Goal: Feedback & Contribution: Contribute content

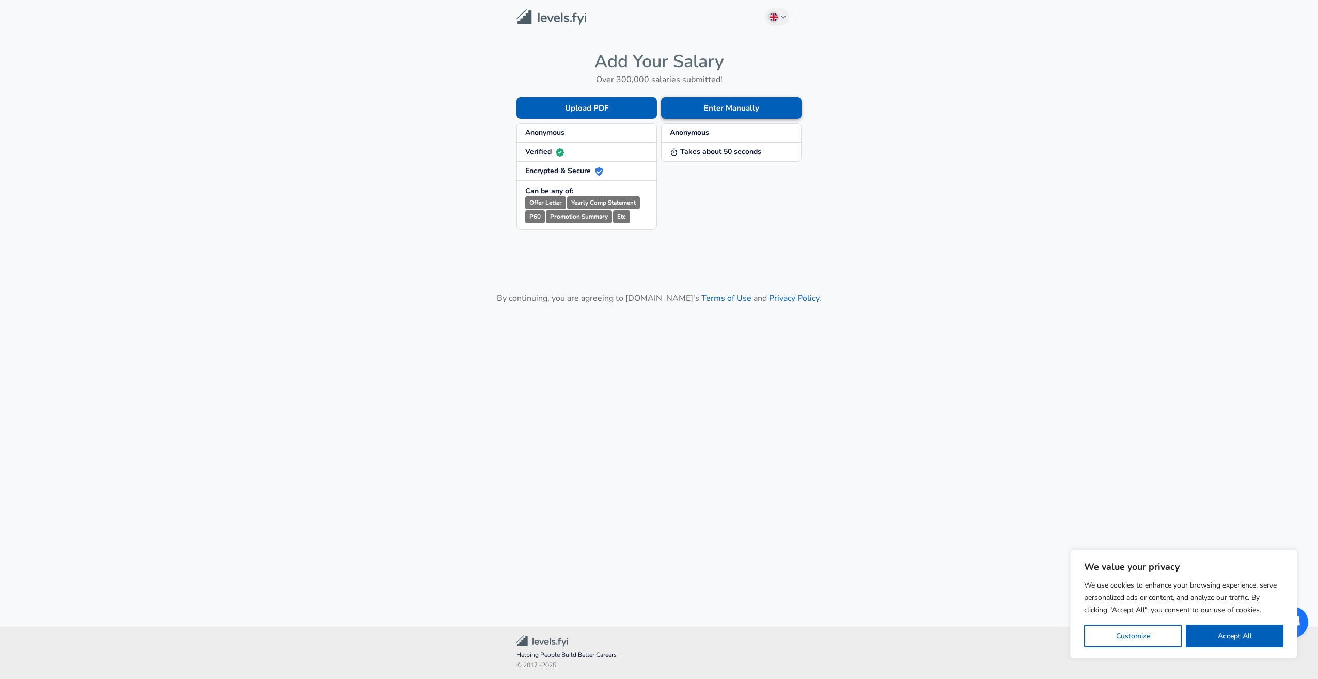
click at [702, 108] on button "Enter Manually" at bounding box center [731, 108] width 141 height 22
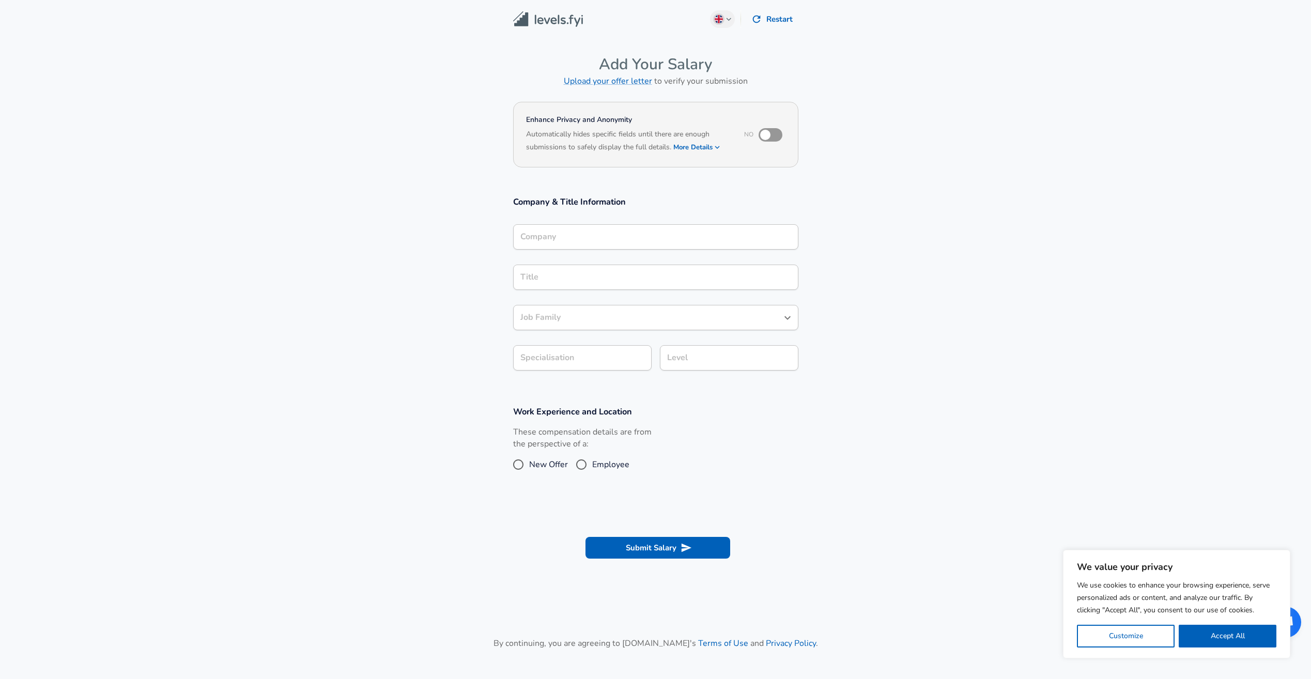
click at [627, 241] on div "Company" at bounding box center [655, 236] width 285 height 25
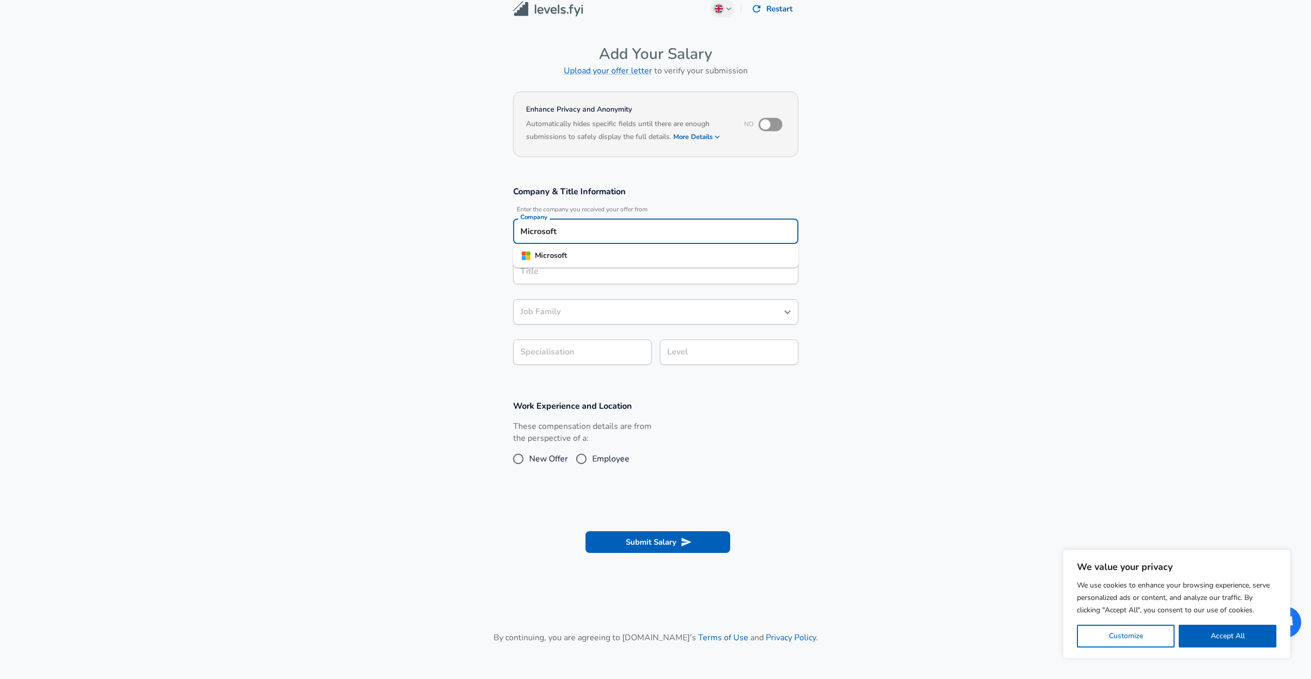
type input "Microsoft"
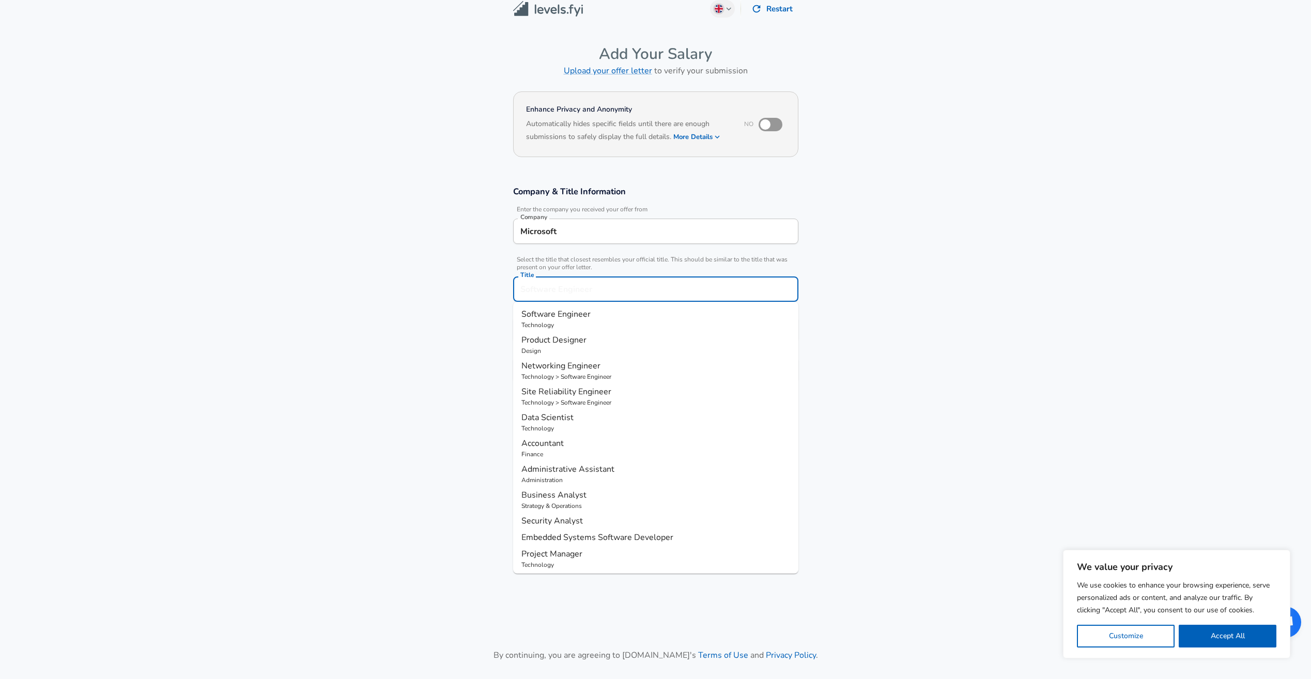
scroll to position [31, 0]
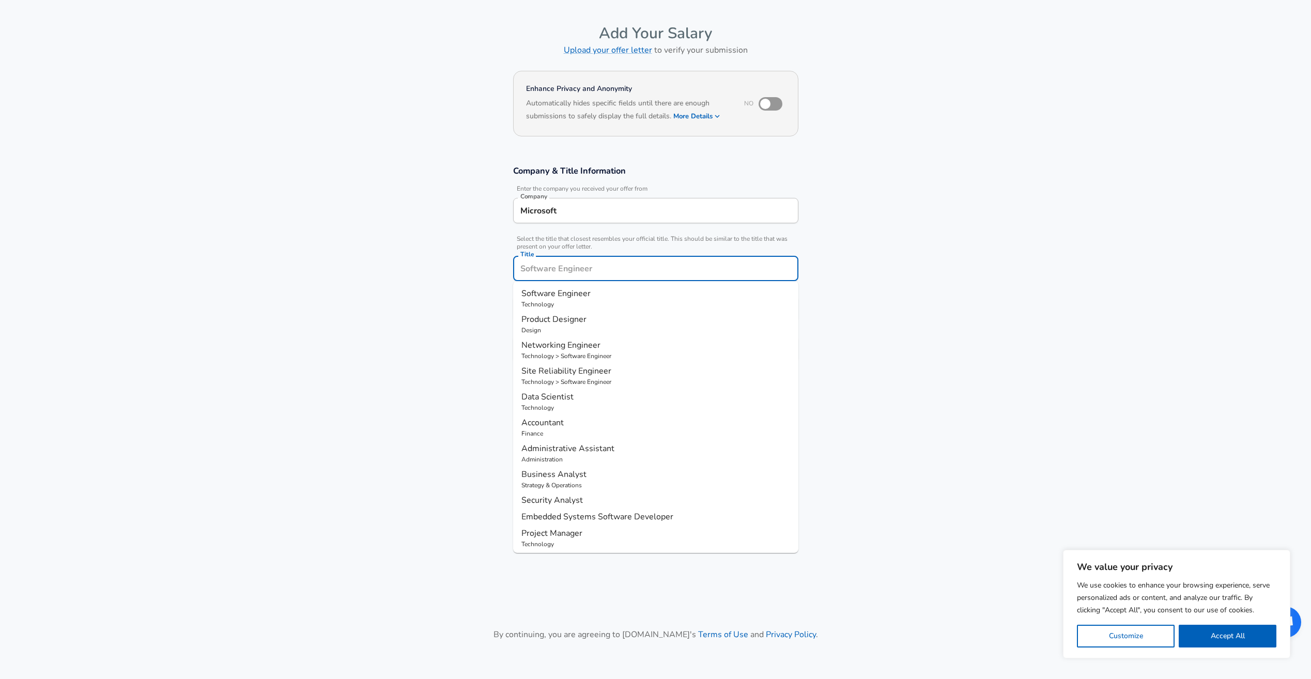
click at [633, 273] on input "Title" at bounding box center [656, 268] width 276 height 16
click at [584, 294] on span "Software Engineer" at bounding box center [555, 293] width 69 height 11
type input "Software Engineer"
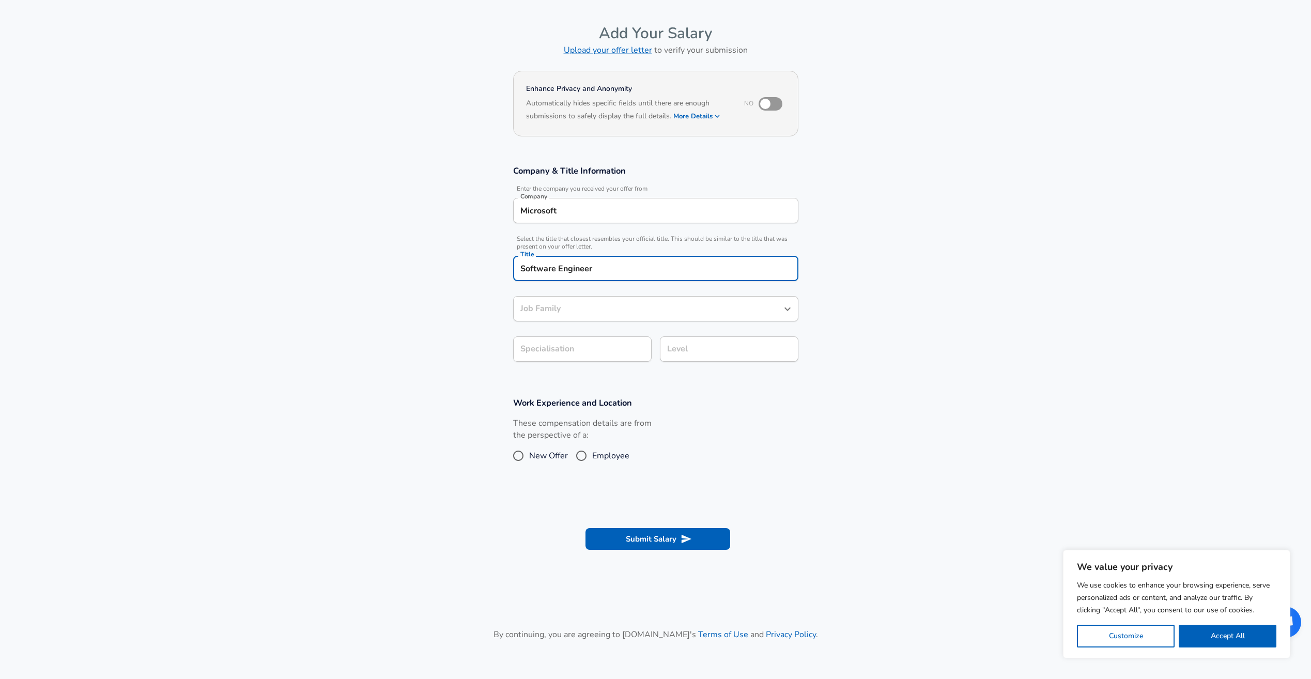
type input "Software Engineer"
click at [578, 311] on input "Software Engineer" at bounding box center [648, 309] width 260 height 16
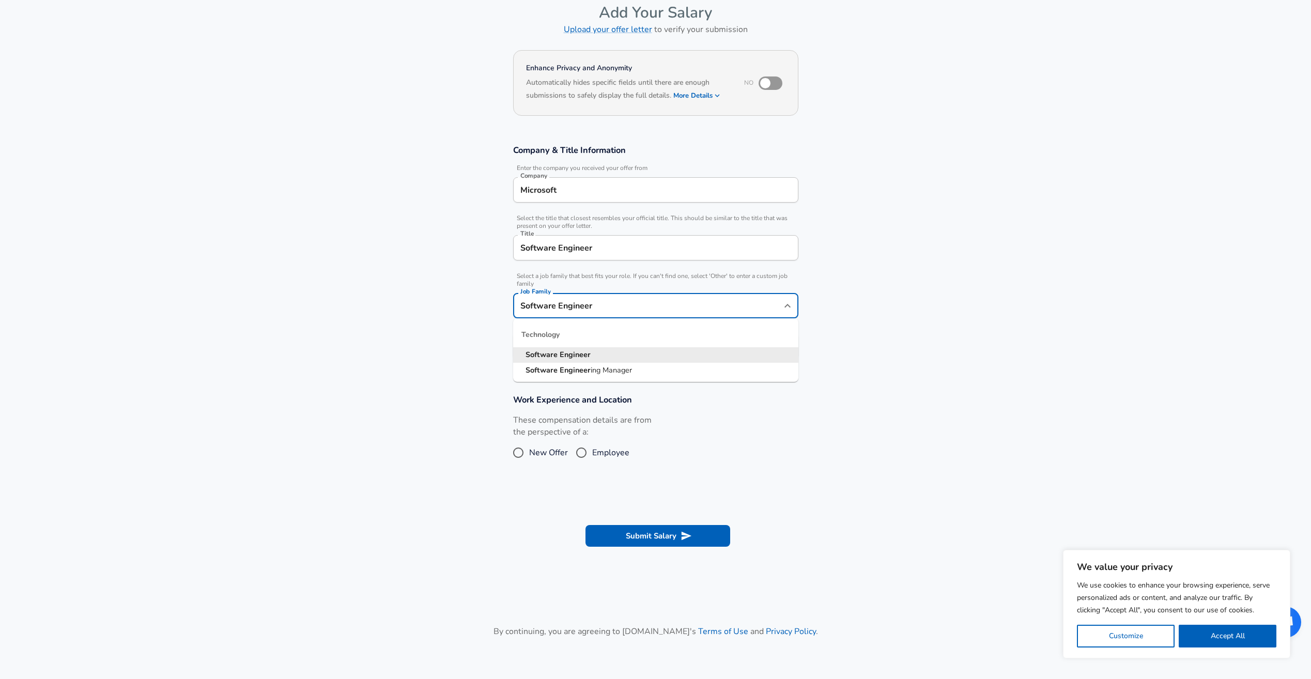
click at [546, 354] on strong "Software" at bounding box center [542, 354] width 34 height 10
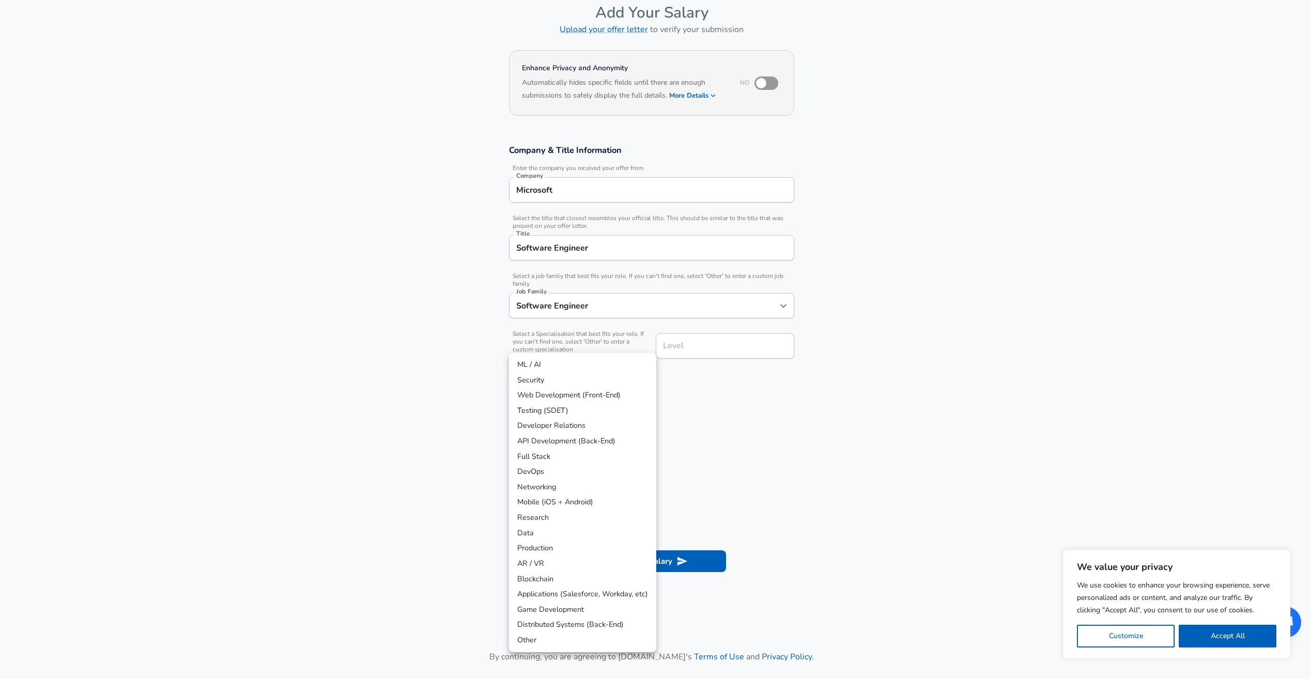
scroll to position [83, 0]
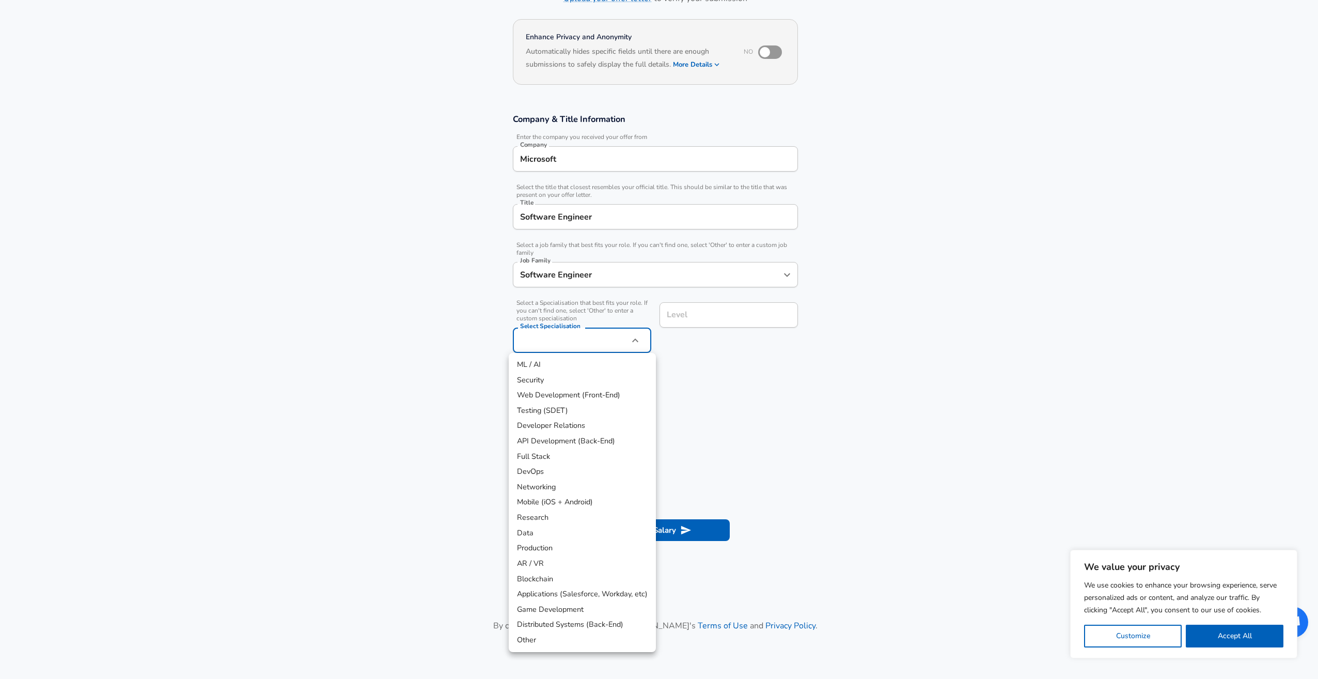
click at [570, 349] on body "We value your privacy We use cookies to enhance your browsing experience, serve…" at bounding box center [659, 256] width 1318 height 679
drag, startPoint x: 590, startPoint y: 443, endPoint x: 598, endPoint y: 436, distance: 11.3
click at [590, 444] on li "API Development (Back-End)" at bounding box center [582, 440] width 147 height 15
type input "API Development (Back-End)"
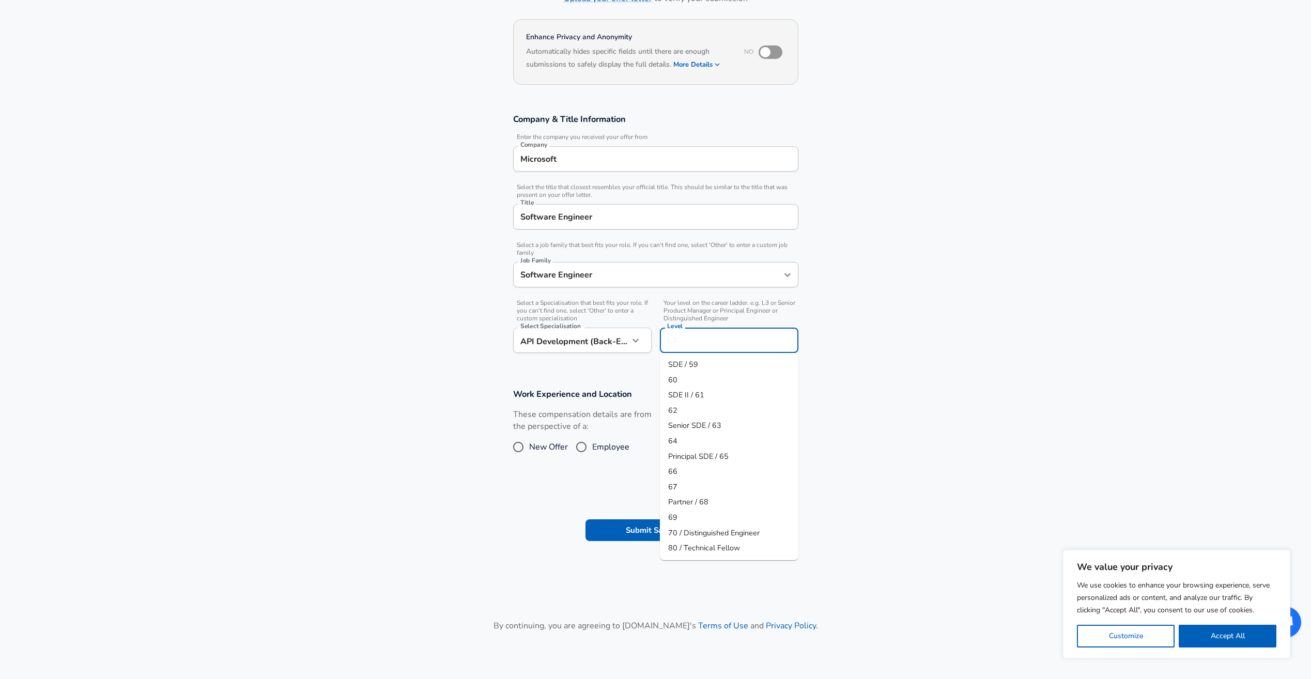
scroll to position [103, 0]
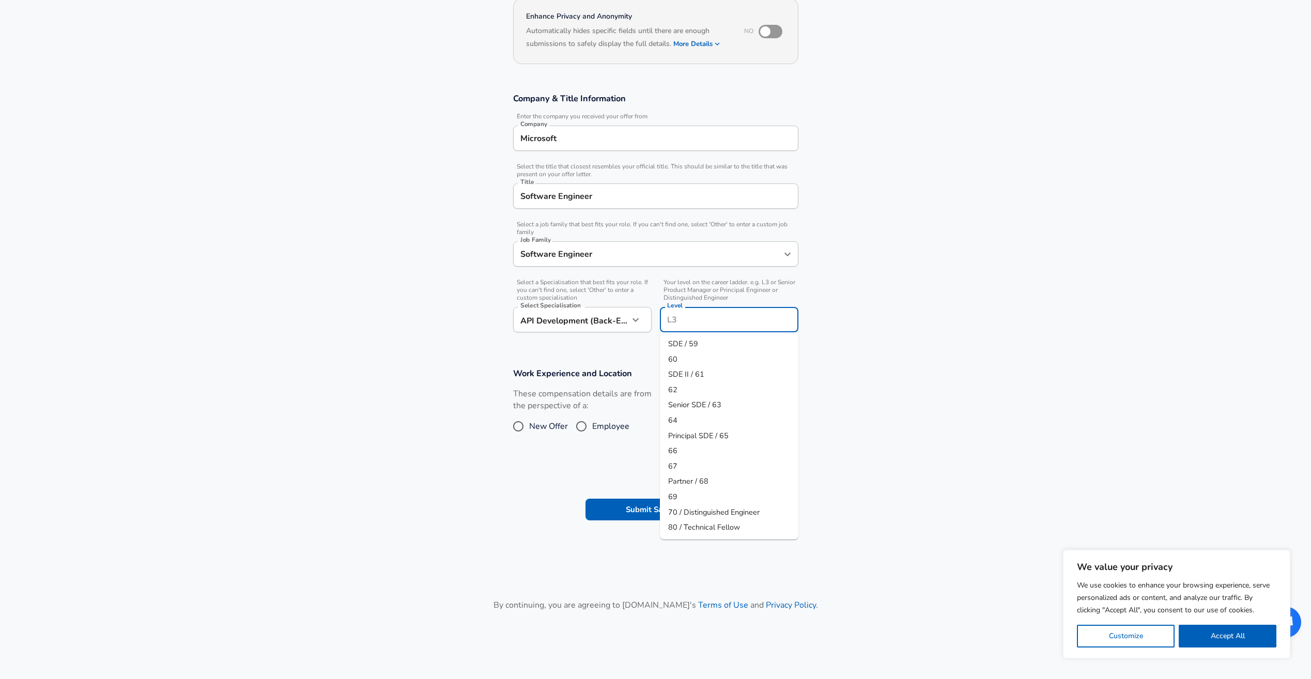
click at [696, 319] on input "Level" at bounding box center [728, 320] width 129 height 16
click at [686, 371] on span "SDE II / 61" at bounding box center [686, 374] width 36 height 10
type input "SDE II / 61"
drag, startPoint x: 592, startPoint y: 422, endPoint x: 596, endPoint y: 432, distance: 11.4
click at [592, 422] on span "Employee" at bounding box center [610, 426] width 37 height 12
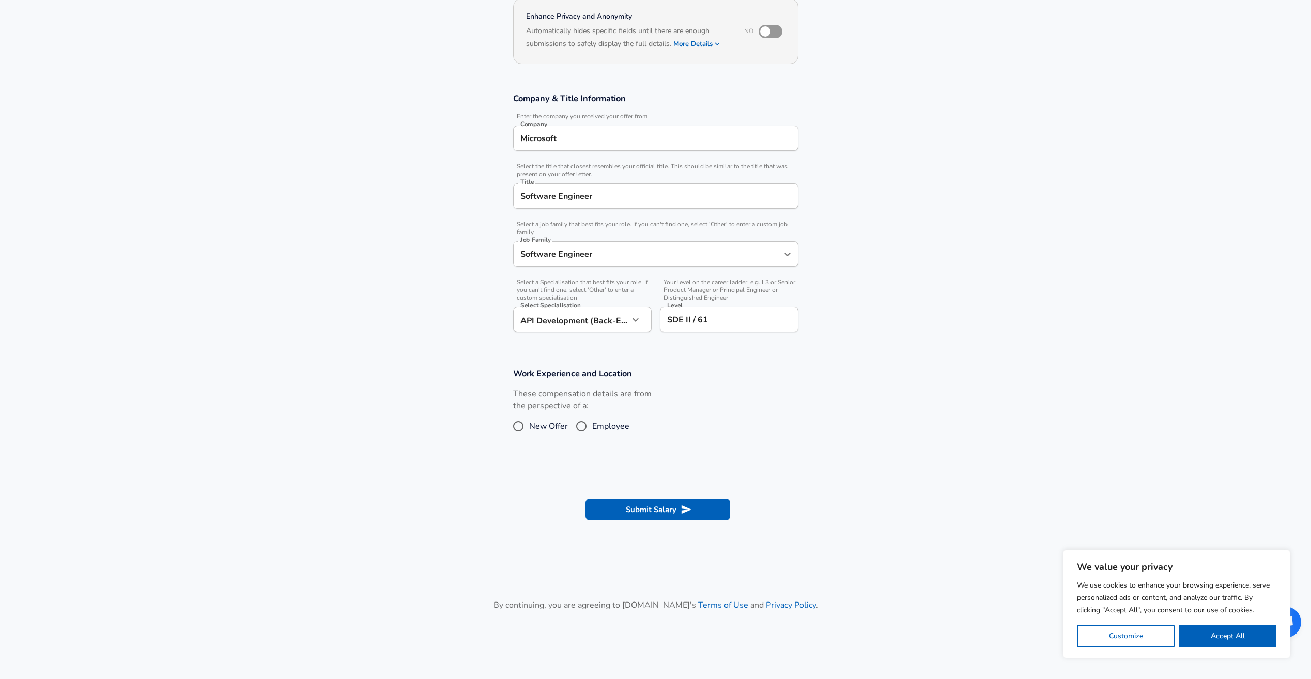
click at [592, 422] on input "Employee" at bounding box center [581, 426] width 22 height 17
radio input "true"
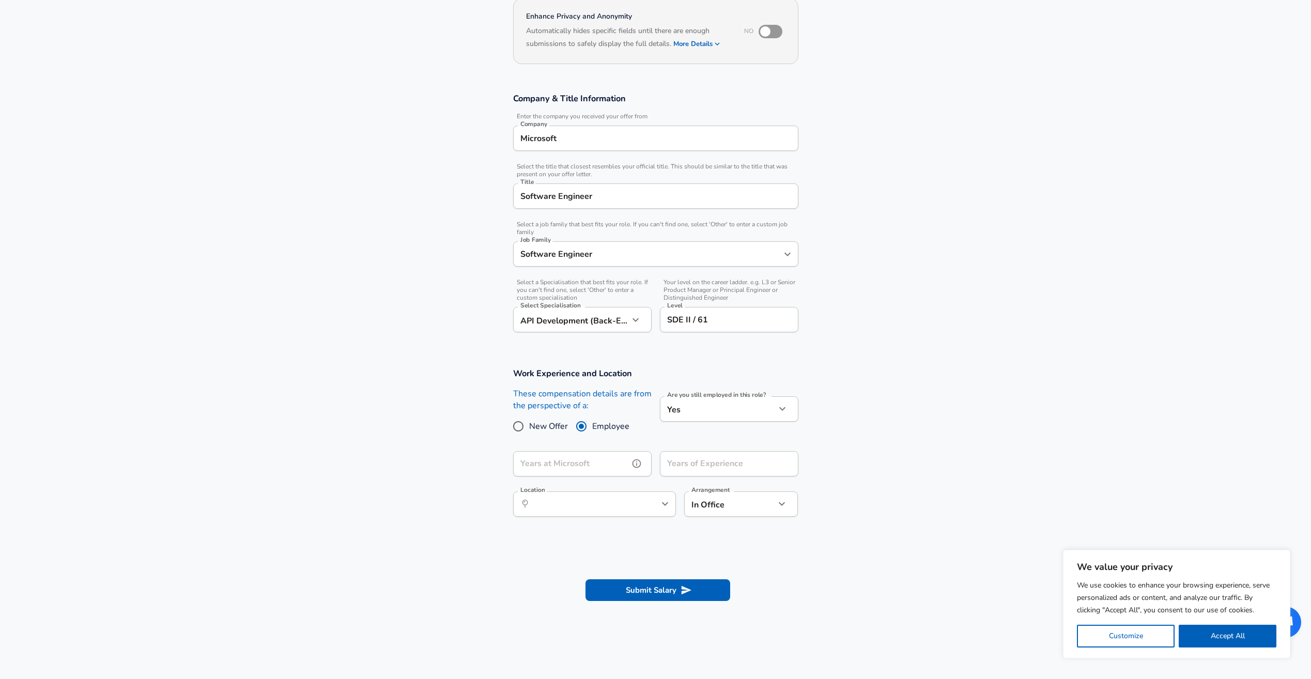
click at [589, 464] on input "Years at Microsoft" at bounding box center [571, 463] width 116 height 25
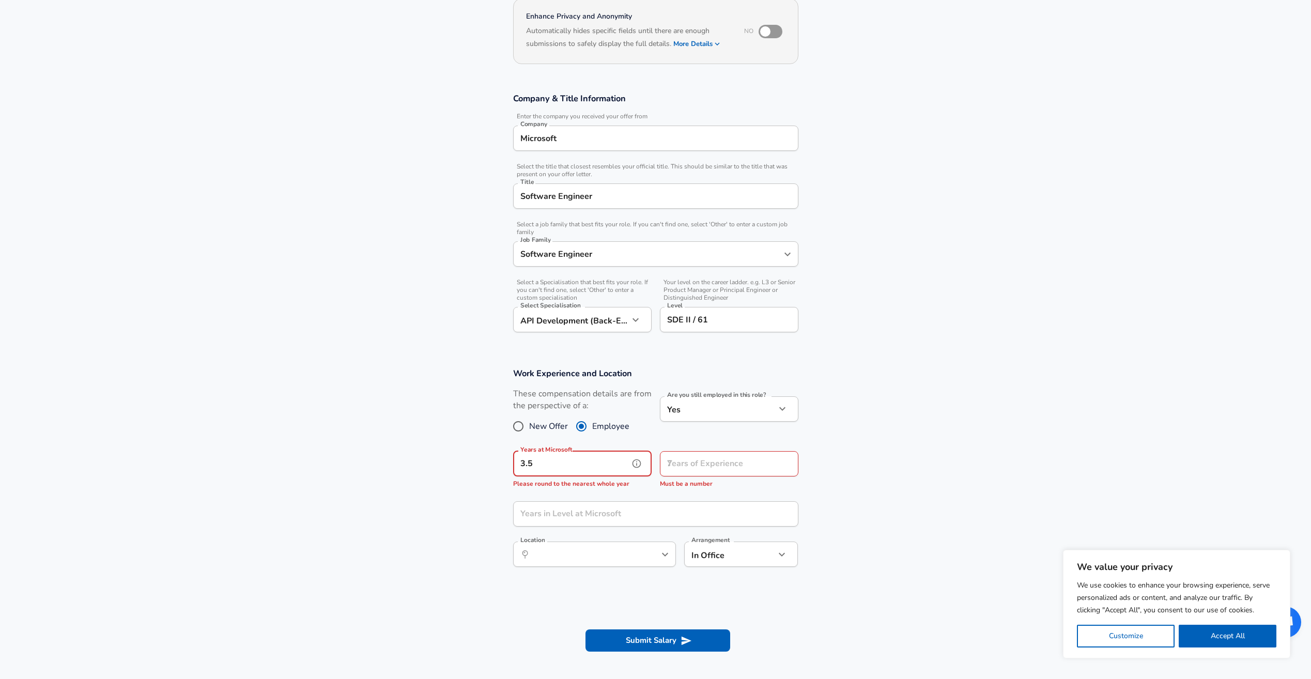
drag, startPoint x: 556, startPoint y: 470, endPoint x: 523, endPoint y: 466, distance: 32.7
click at [523, 466] on input "3.5" at bounding box center [571, 463] width 116 height 25
type input "3"
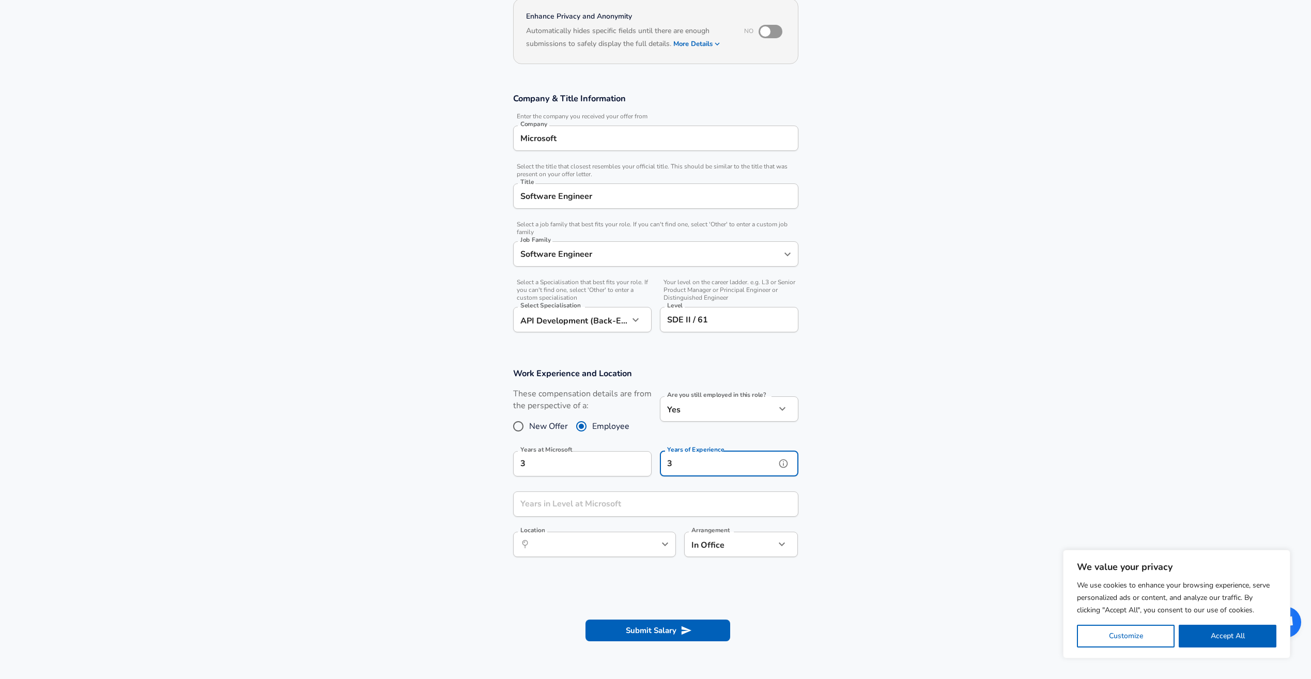
type input "3"
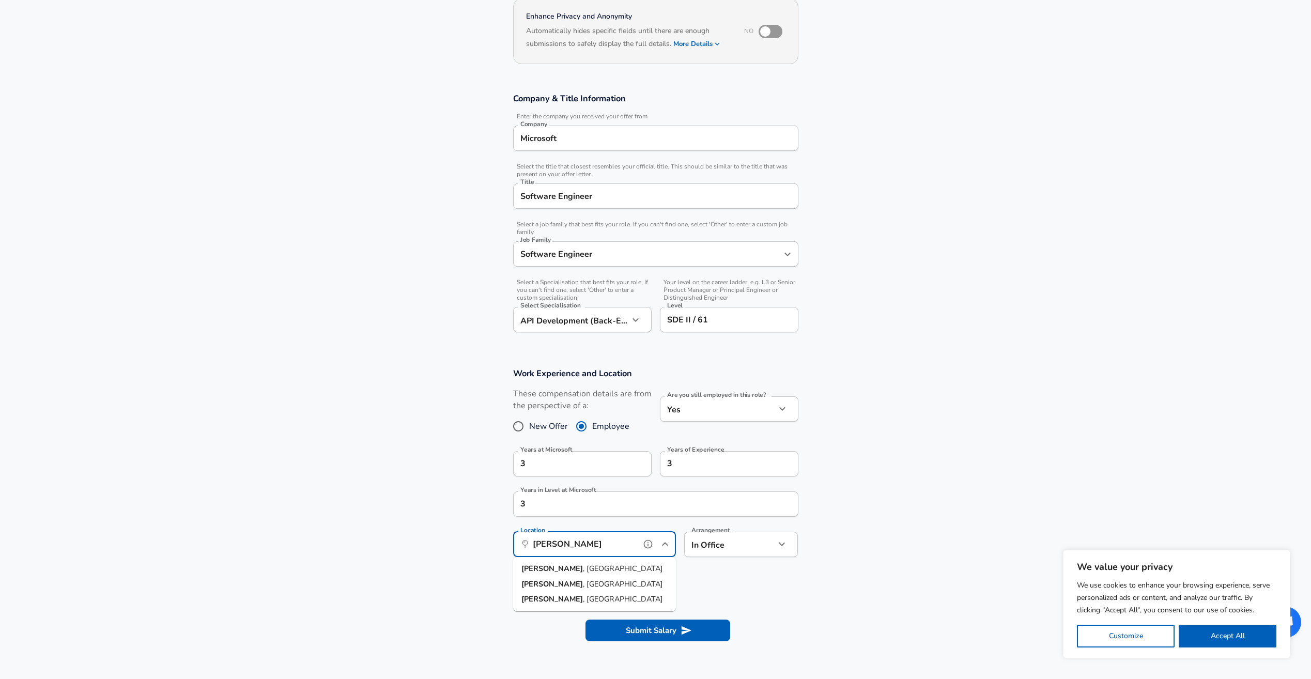
click at [592, 571] on li "Redmond , [GEOGRAPHIC_DATA]" at bounding box center [594, 568] width 163 height 15
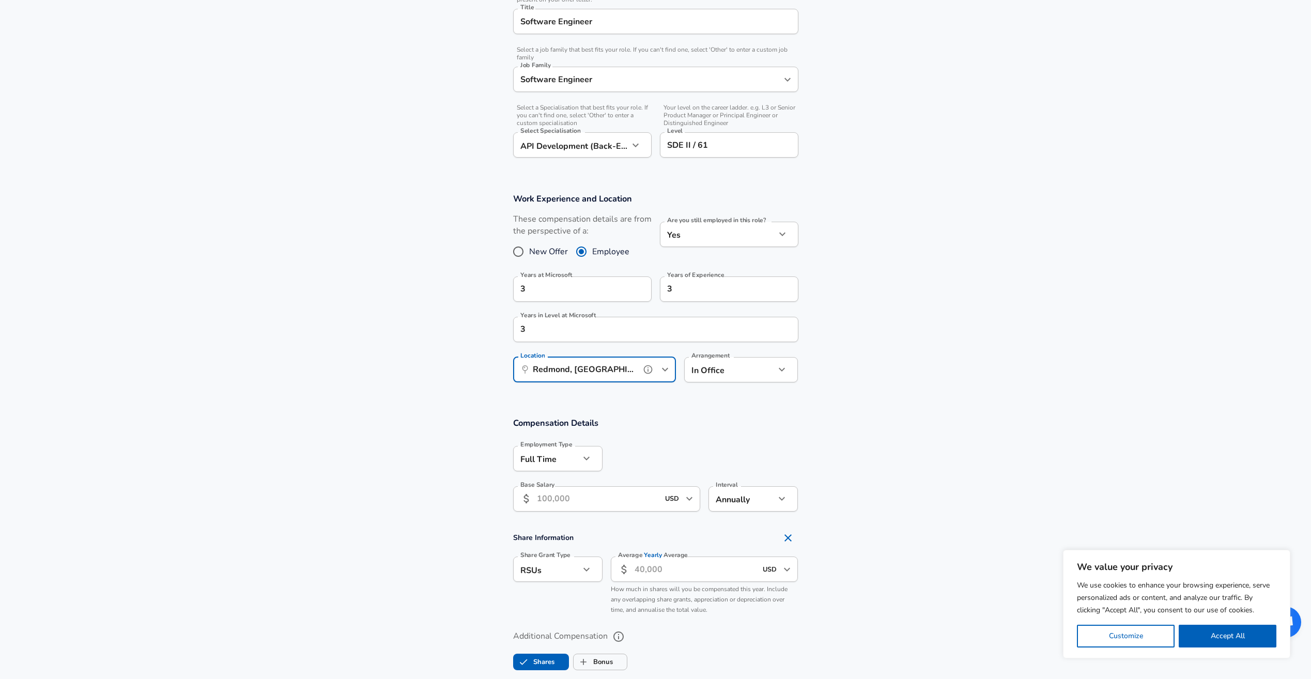
scroll to position [362, 0]
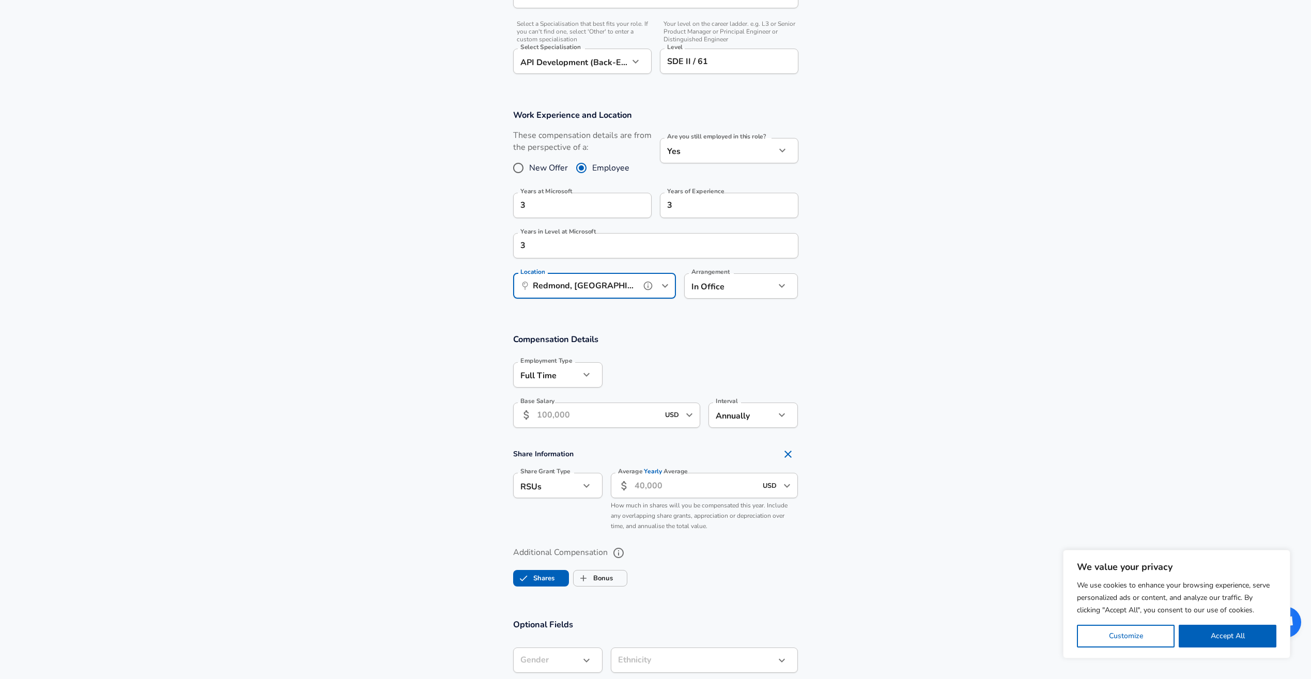
type input "Redmond, [GEOGRAPHIC_DATA]"
click at [574, 423] on input "Base Salary" at bounding box center [598, 414] width 122 height 25
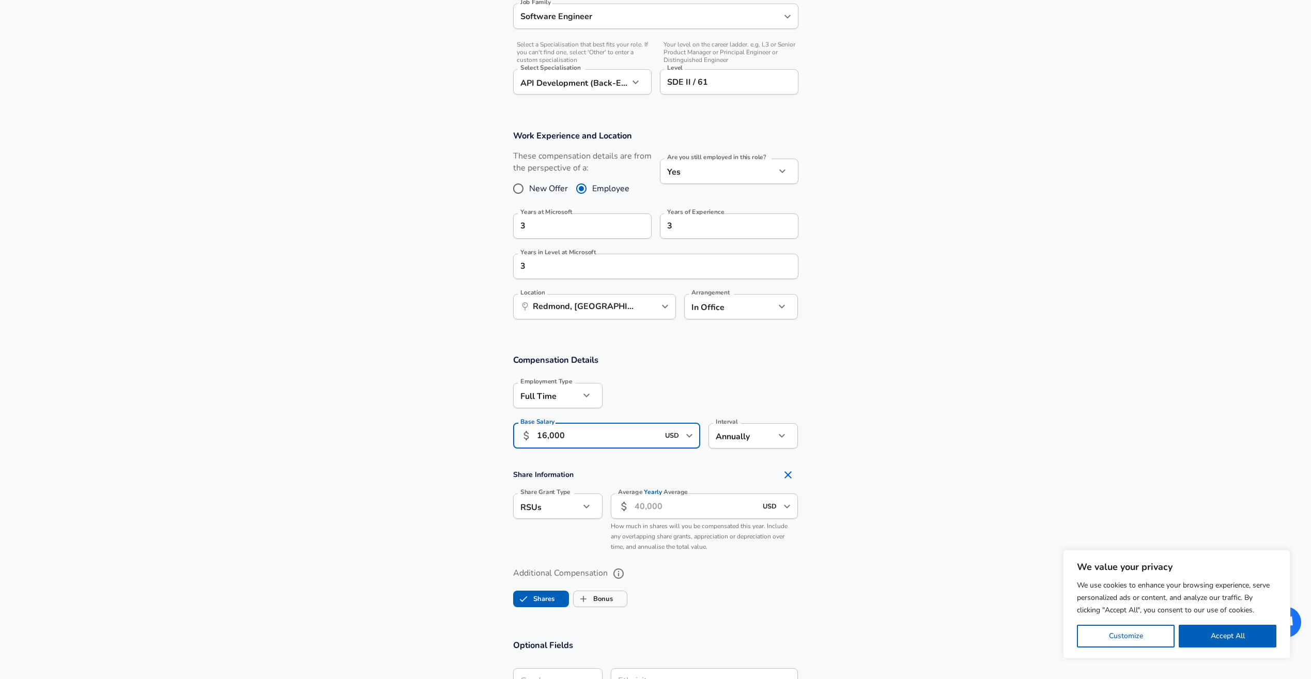
scroll to position [258, 0]
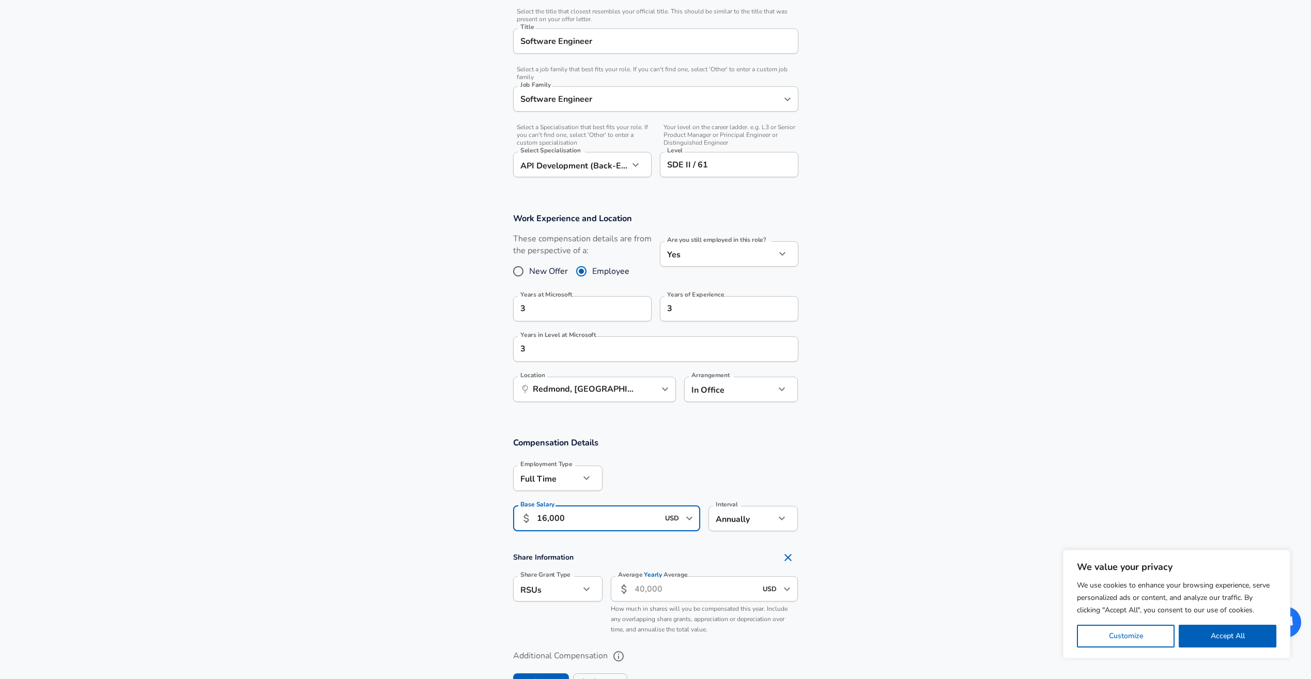
type input "16,000"
click at [609, 395] on input "Redmond, [GEOGRAPHIC_DATA]" at bounding box center [583, 389] width 106 height 16
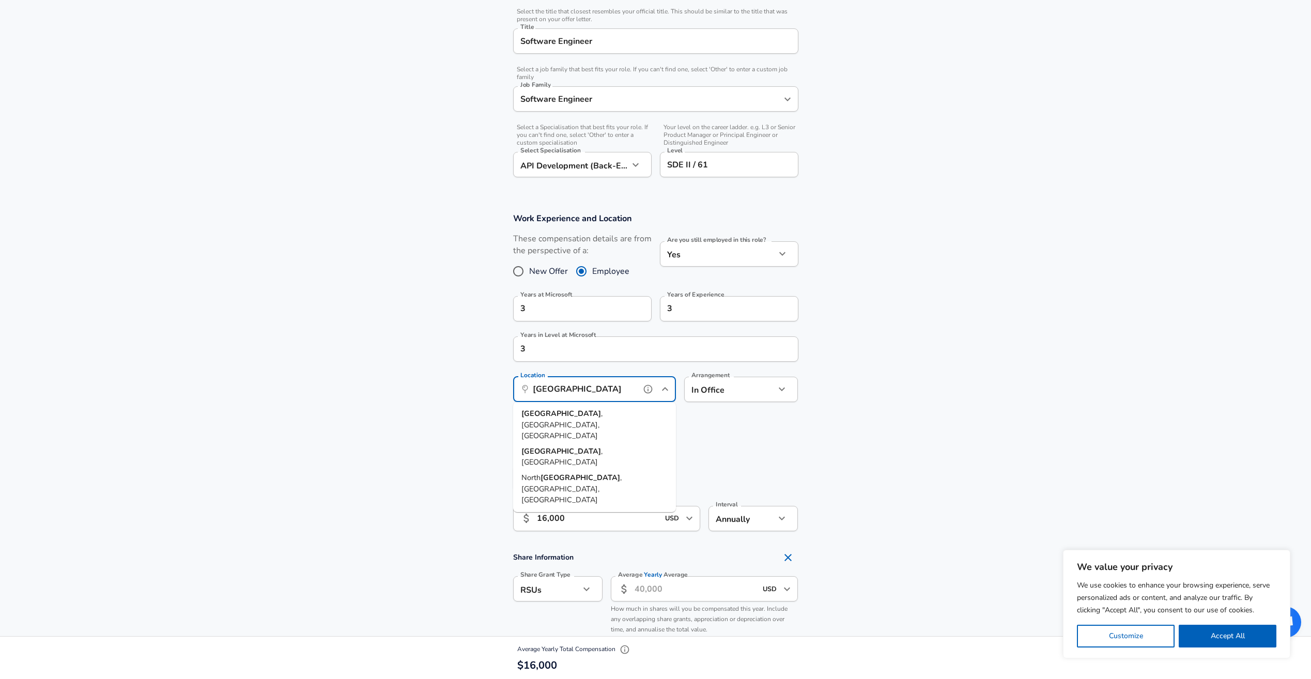
click at [597, 418] on span ", [GEOGRAPHIC_DATA], [GEOGRAPHIC_DATA]" at bounding box center [561, 424] width 81 height 33
type input "[GEOGRAPHIC_DATA], [GEOGRAPHIC_DATA], [GEOGRAPHIC_DATA]"
type input "CAD"
type input "[GEOGRAPHIC_DATA], [GEOGRAPHIC_DATA], [GEOGRAPHIC_DATA]"
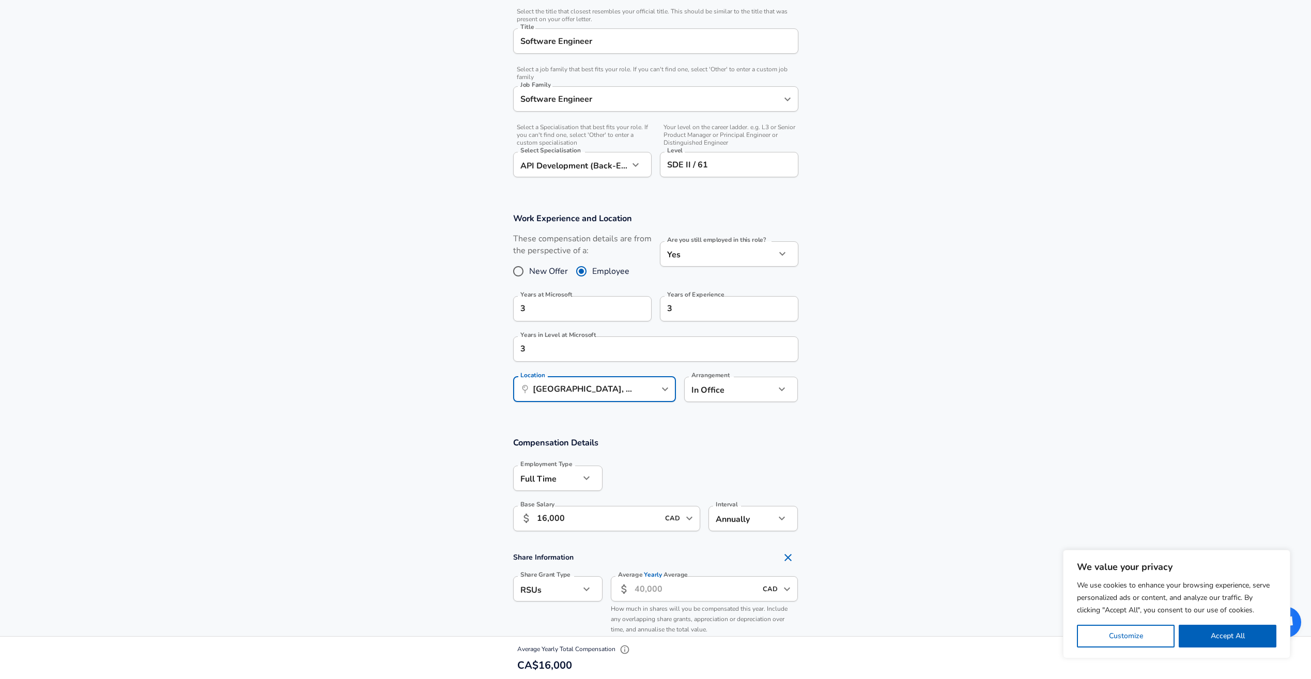
click at [626, 518] on input "16,000" at bounding box center [598, 518] width 122 height 25
drag, startPoint x: 577, startPoint y: 517, endPoint x: 433, endPoint y: 521, distance: 143.7
click at [433, 521] on section "Compensation Details Employment Type [DEMOGRAPHIC_DATA] full_time Employment Ty…" at bounding box center [655, 487] width 1311 height 101
click at [710, 398] on body "We value your privacy We use cookies to enhance your browsing experience, serve…" at bounding box center [655, 81] width 1311 height 679
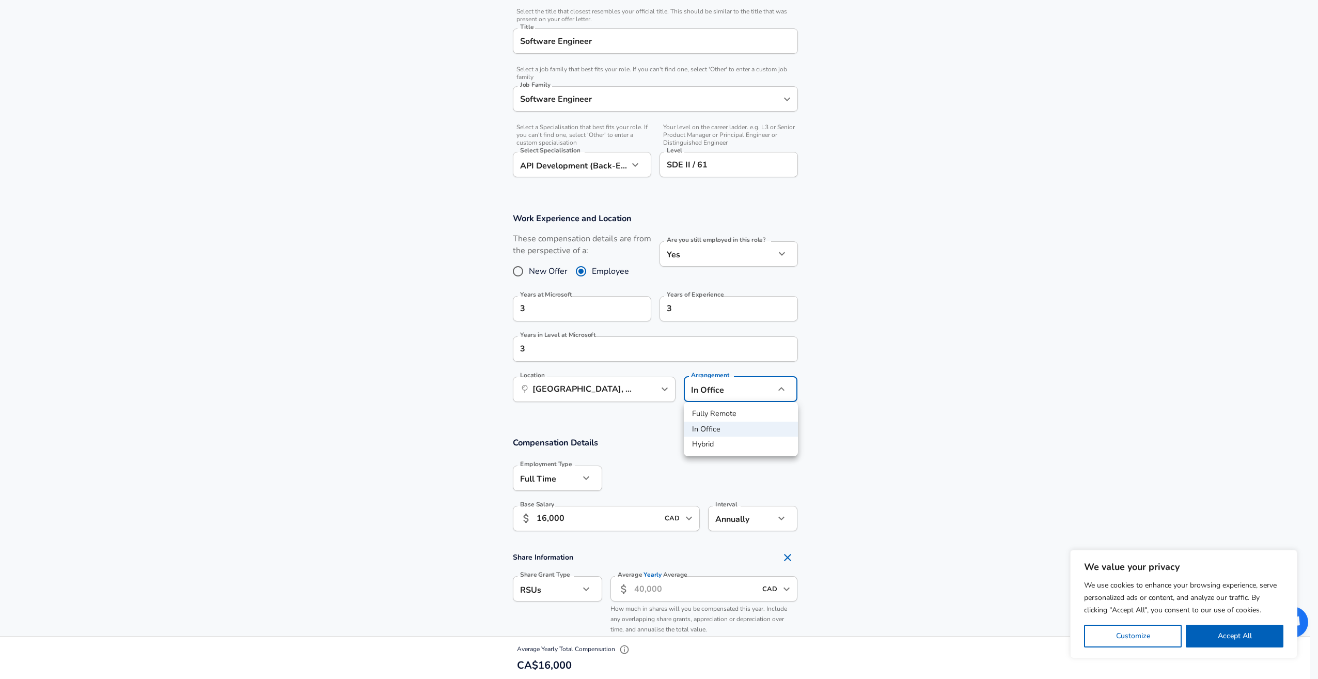
click at [723, 441] on li "Hybrid" at bounding box center [741, 444] width 114 height 15
type input "hybrid"
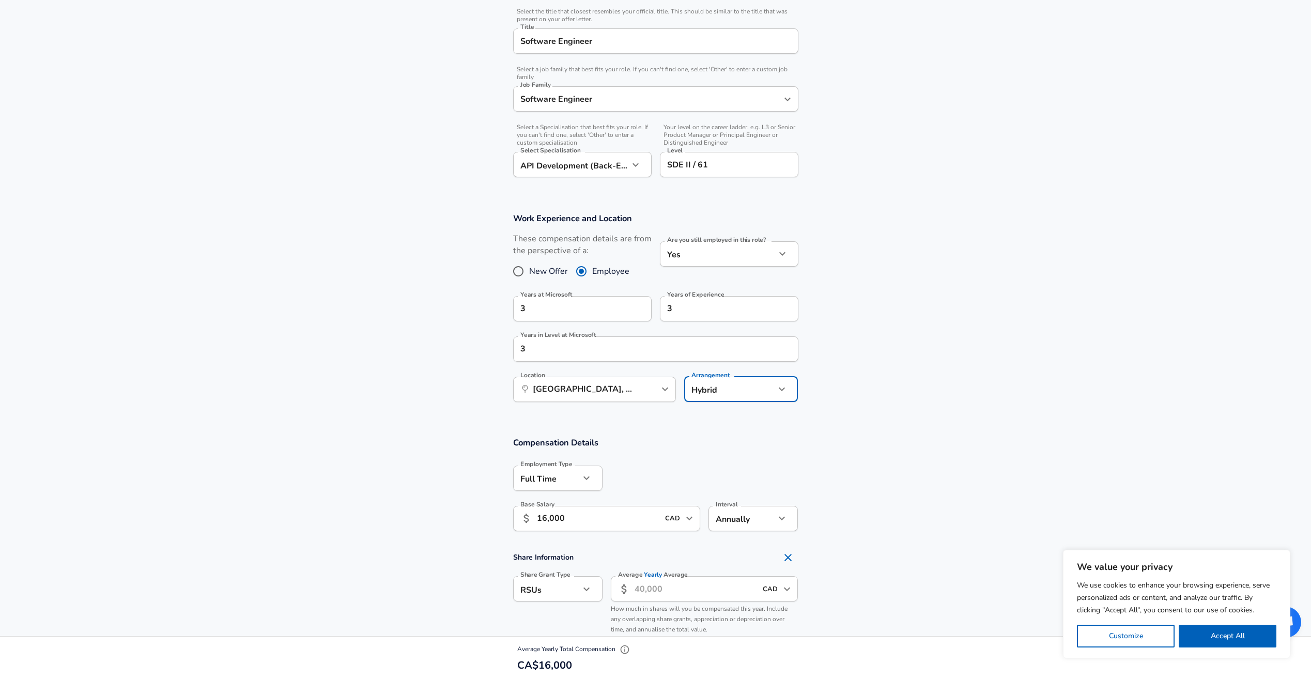
click at [627, 522] on input "16,000" at bounding box center [598, 518] width 122 height 25
click at [636, 524] on input "16,000" at bounding box center [598, 518] width 122 height 25
drag, startPoint x: 574, startPoint y: 522, endPoint x: 409, endPoint y: 514, distance: 165.5
click at [427, 515] on section "Compensation Details Employment Type [DEMOGRAPHIC_DATA] full_time Employment Ty…" at bounding box center [655, 487] width 1311 height 101
type input "110,500"
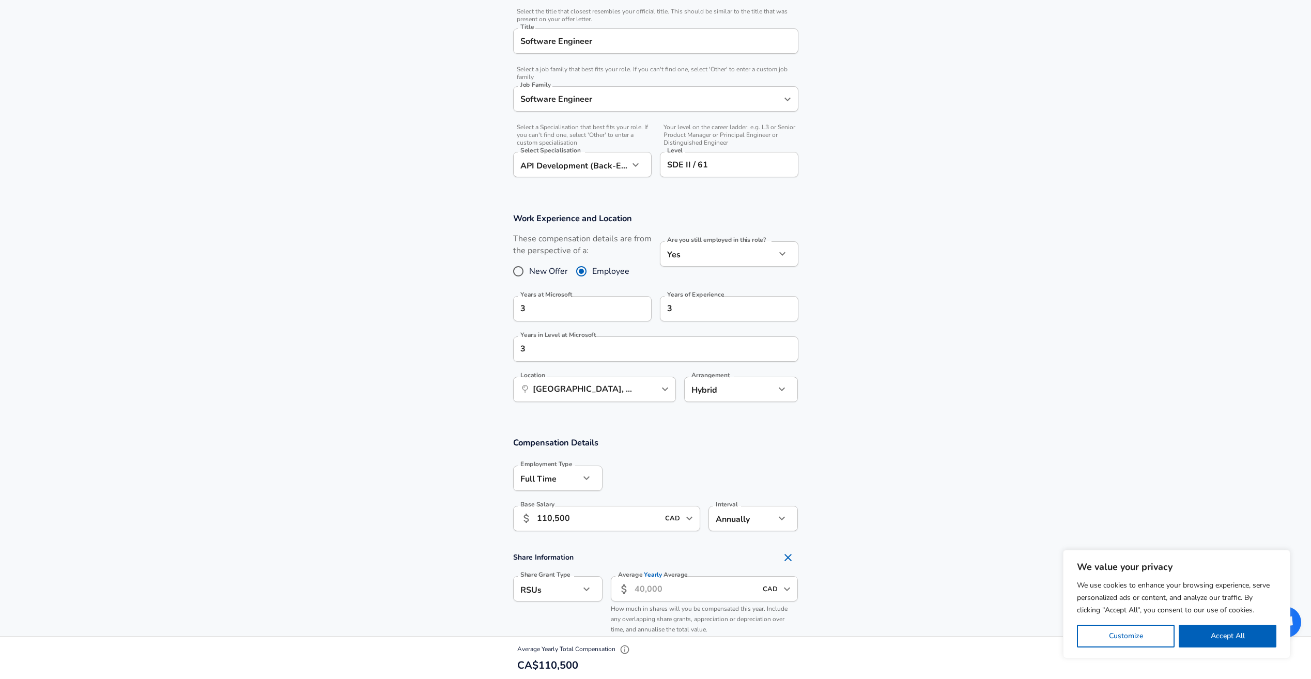
click at [848, 506] on section "Compensation Details Employment Type [DEMOGRAPHIC_DATA] full_time Employment Ty…" at bounding box center [655, 487] width 1311 height 101
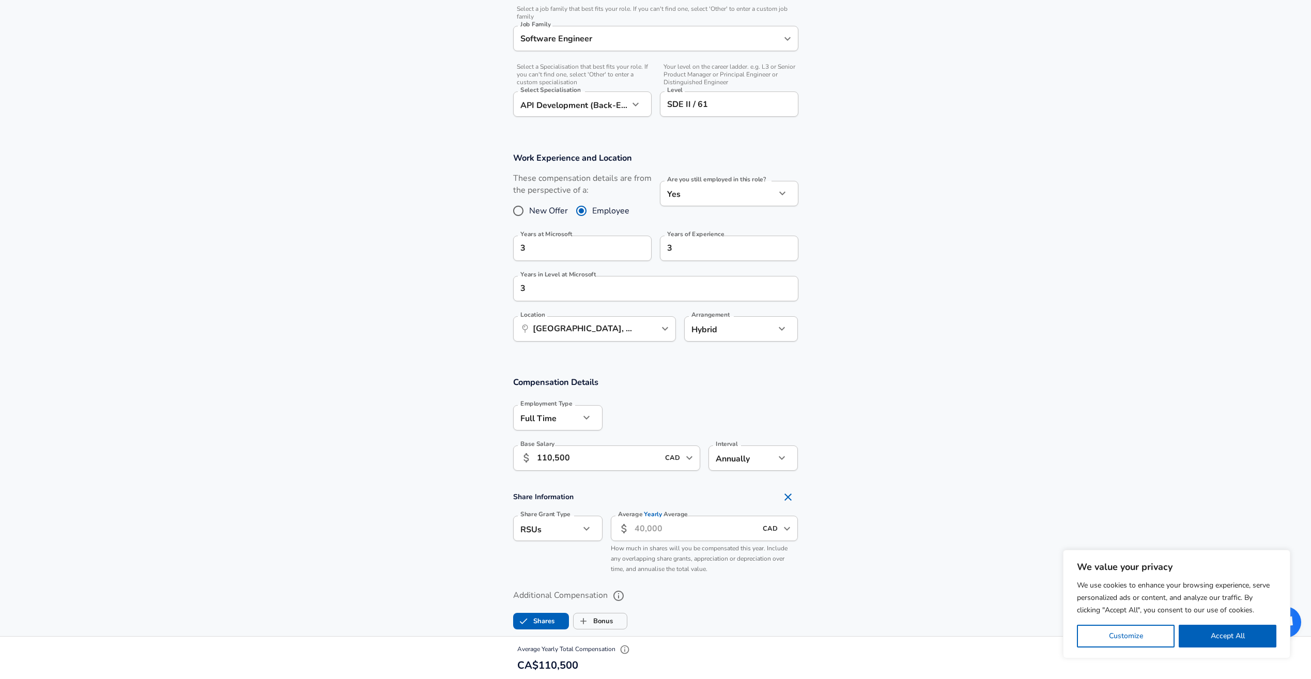
scroll to position [362, 0]
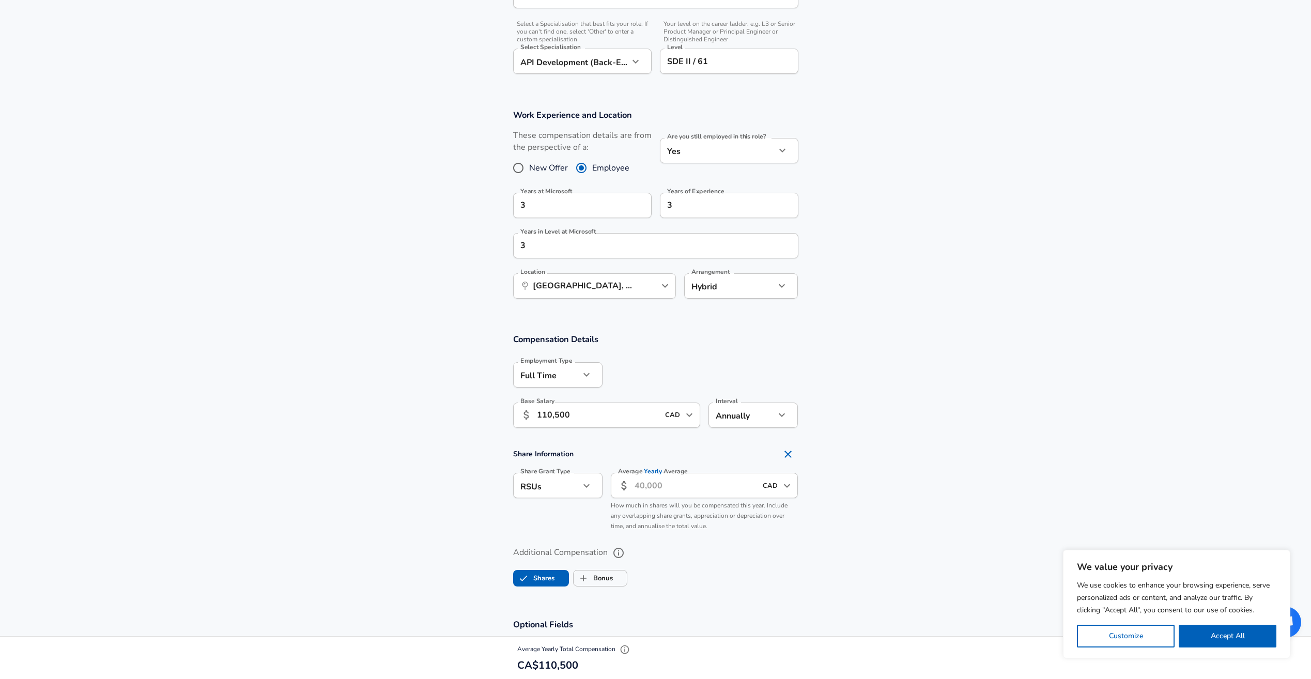
click at [646, 492] on input "Average Yearly Average" at bounding box center [695, 485] width 122 height 25
type input "40,000"
click at [776, 492] on input "CAD" at bounding box center [769, 485] width 21 height 16
click at [783, 485] on icon "Close" at bounding box center [787, 485] width 12 height 12
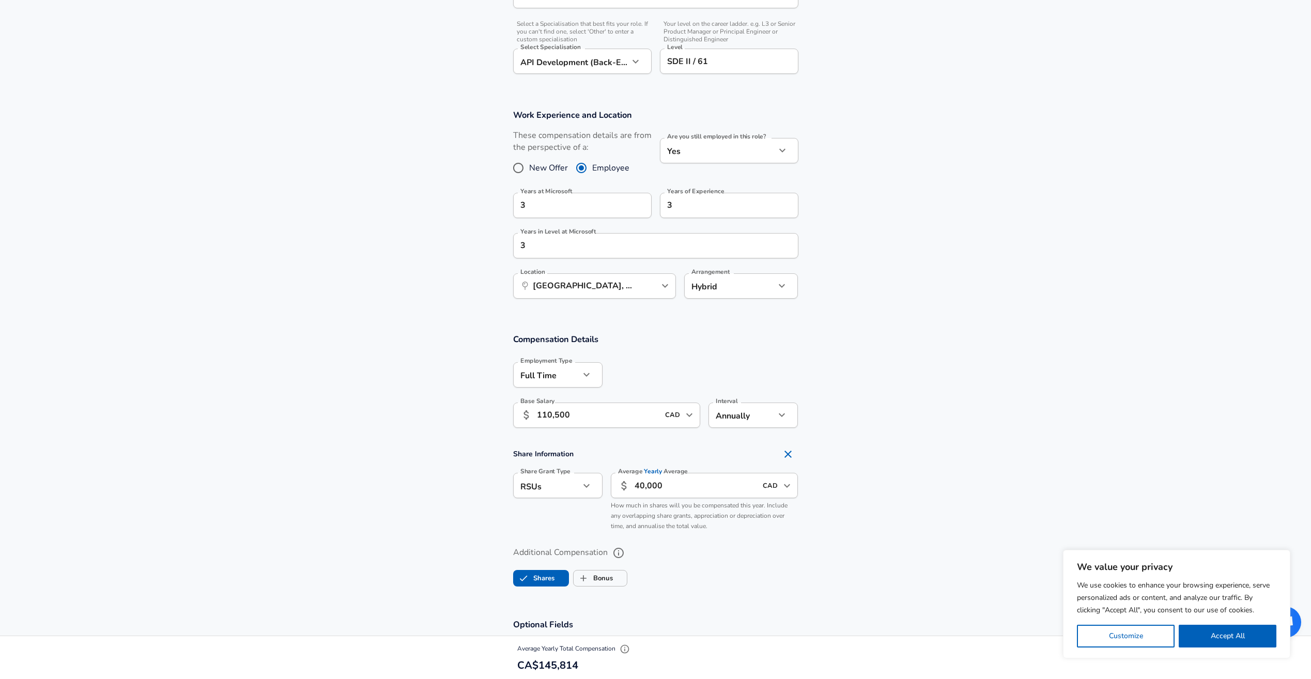
click at [783, 488] on icon "Open" at bounding box center [787, 485] width 12 height 12
click at [734, 516] on span "USD - $" at bounding box center [721, 519] width 26 height 12
type input "USD"
drag, startPoint x: 885, startPoint y: 528, endPoint x: 856, endPoint y: 542, distance: 32.6
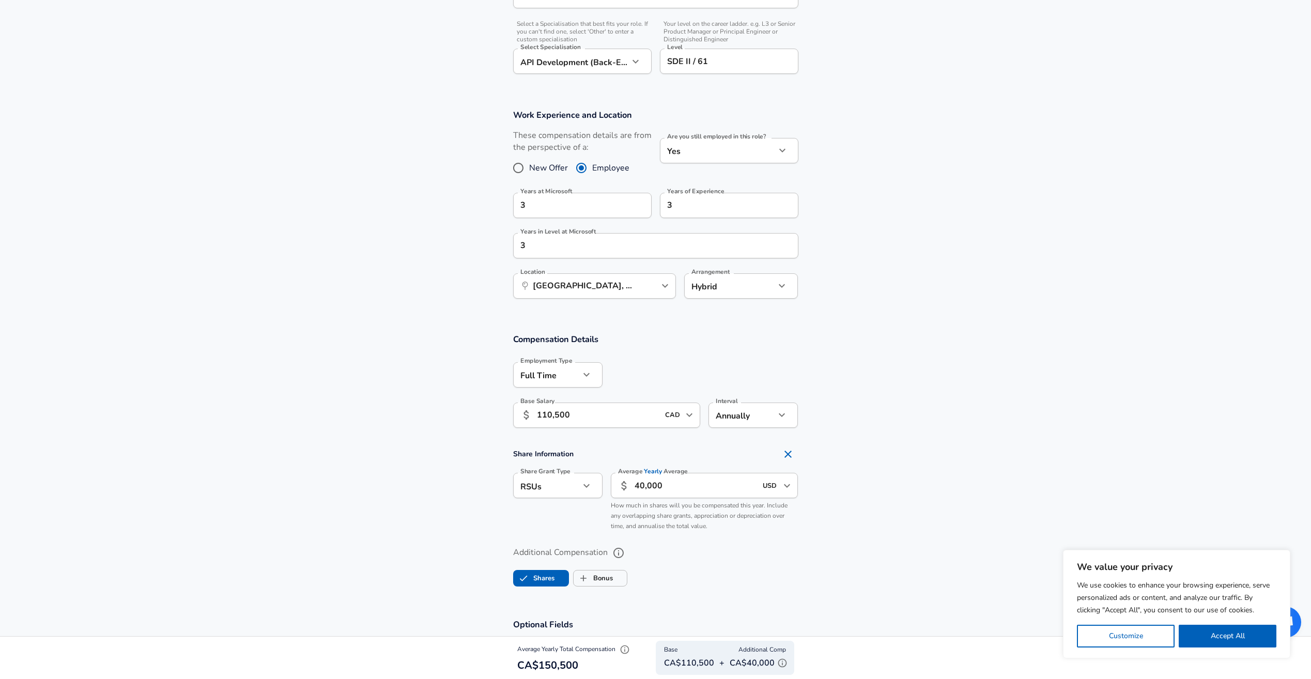
click at [885, 528] on section "Share Information Share Grant Type RSUs stock Share Grant Type Average Yearly A…" at bounding box center [655, 490] width 1311 height 92
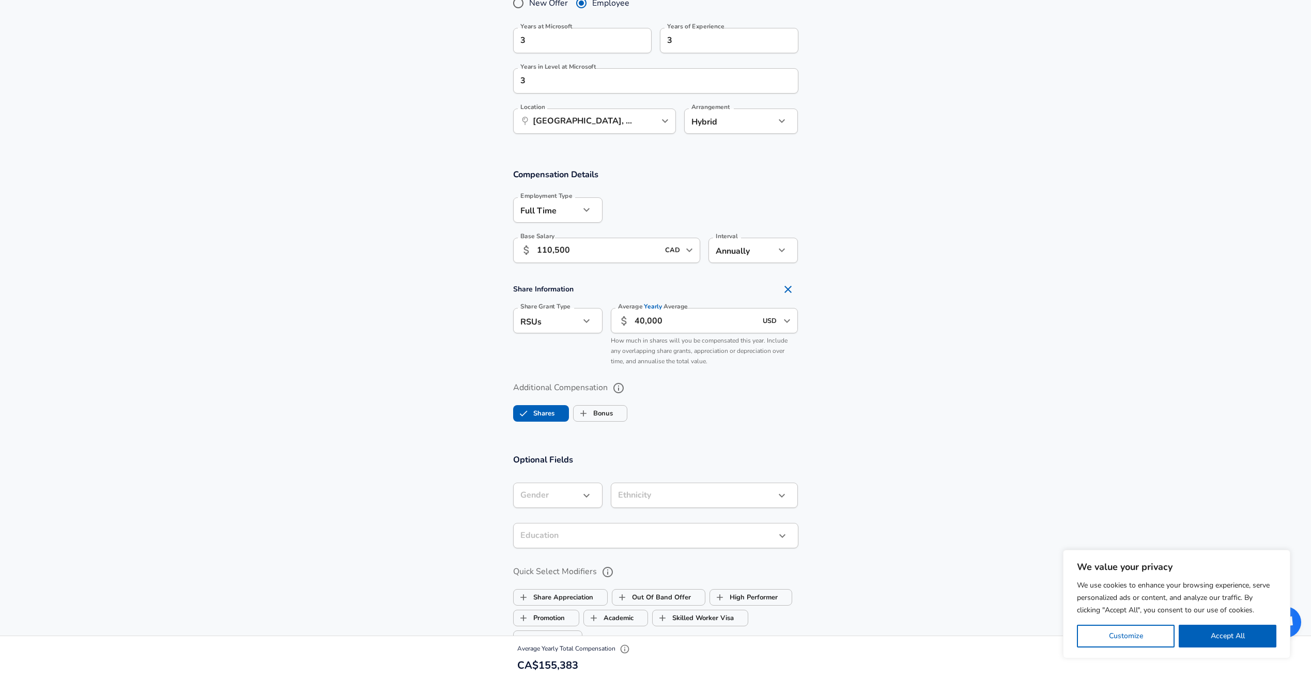
scroll to position [568, 0]
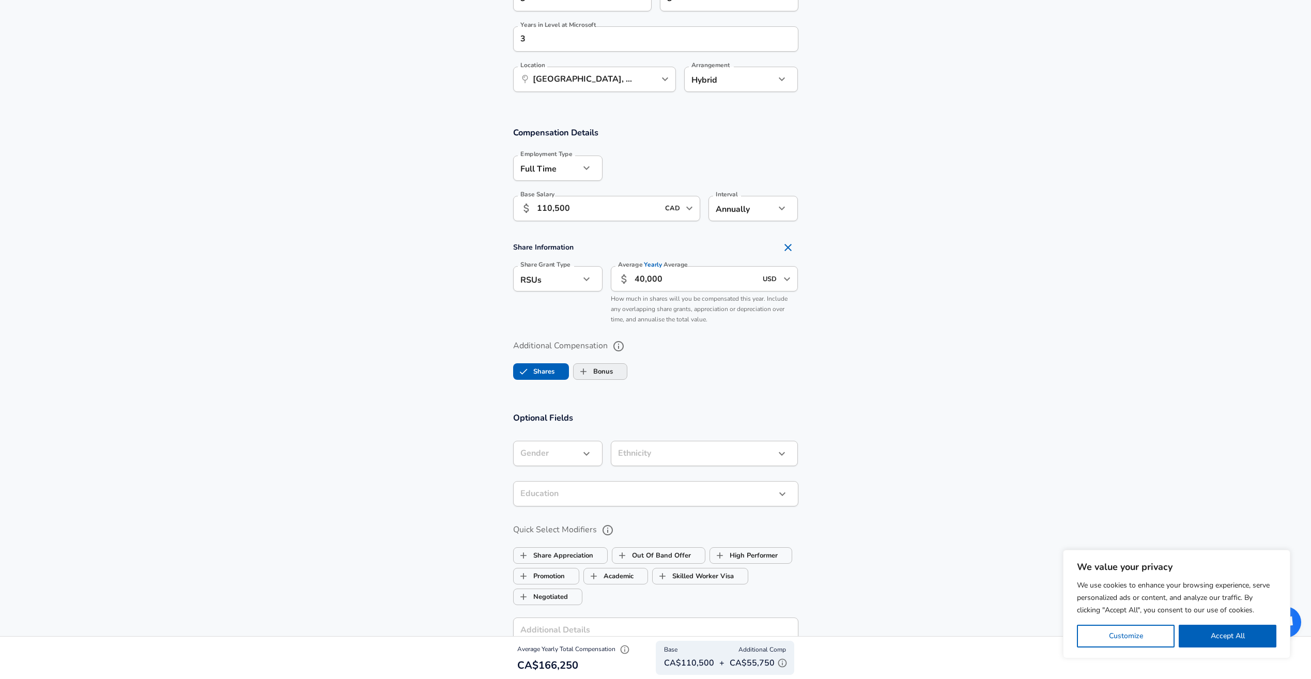
click at [600, 369] on label "Bonus" at bounding box center [592, 372] width 39 height 20
checkbox input "true"
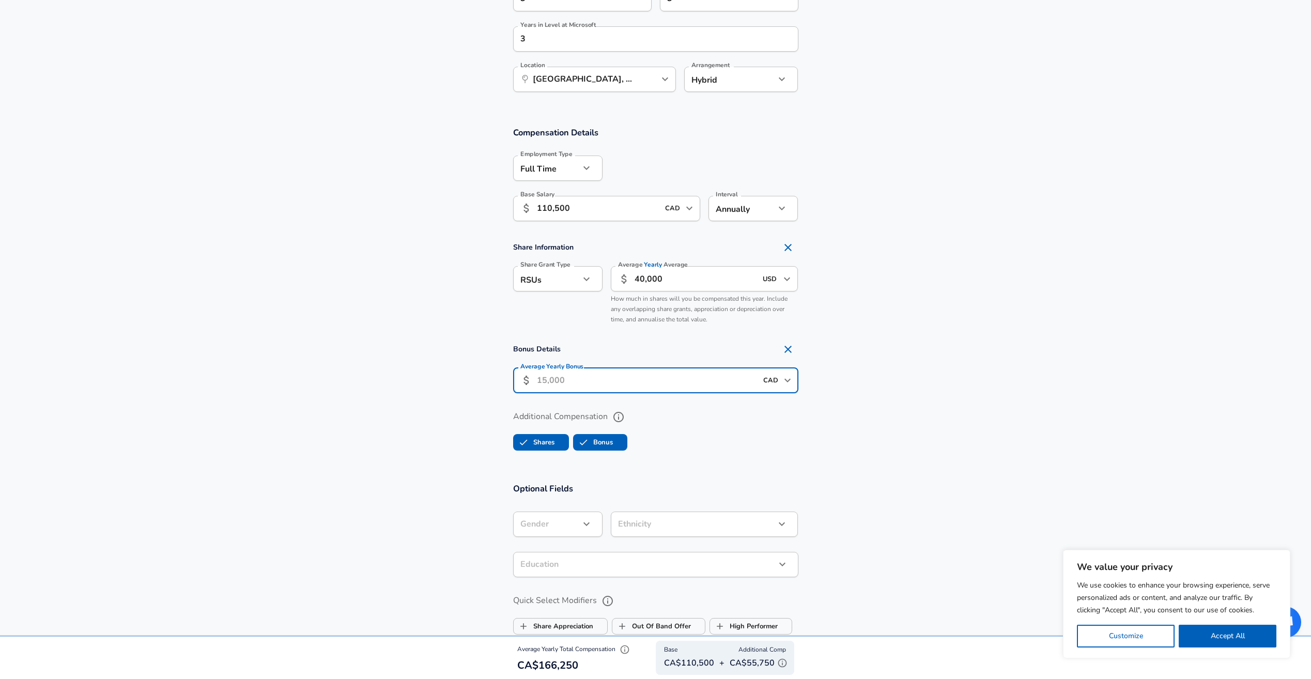
click at [588, 378] on input "Average Yearly Bonus" at bounding box center [647, 380] width 220 height 25
click at [590, 380] on input "Average Yearly Bonus" at bounding box center [647, 380] width 220 height 25
type input "24,000"
click at [705, 478] on section "Optional Fields Gender ​ Gender Ethnicity ​ Ethnicity Education ​ Education Qui…" at bounding box center [655, 651] width 1311 height 361
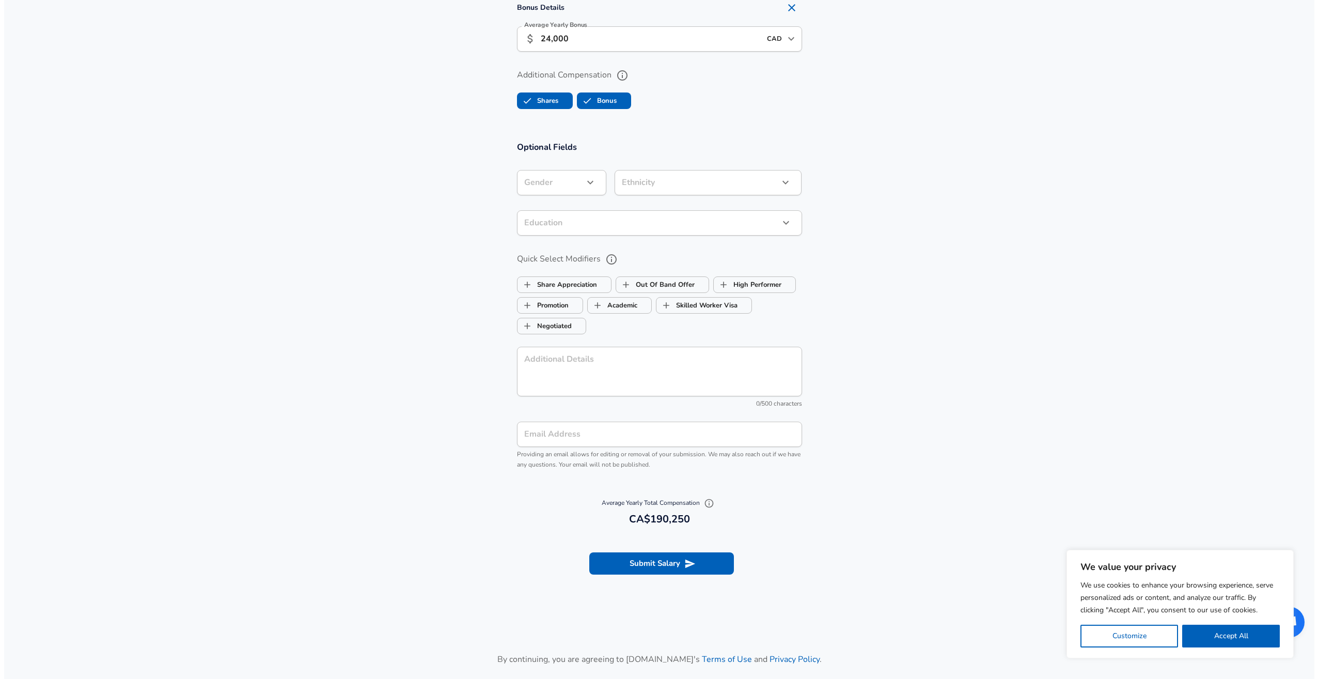
scroll to position [982, 0]
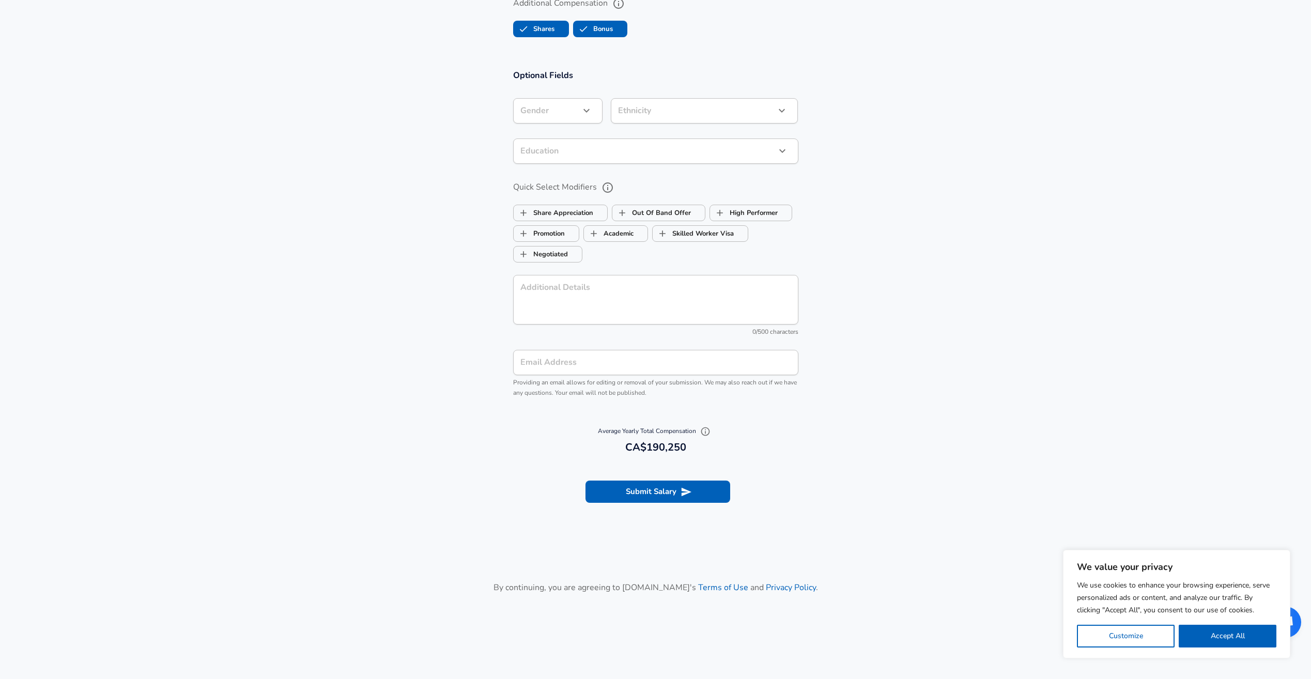
drag, startPoint x: 654, startPoint y: 480, endPoint x: 652, endPoint y: 493, distance: 13.0
click at [653, 482] on button "Submit Salary" at bounding box center [657, 491] width 145 height 22
